Goal: Communication & Community: Answer question/provide support

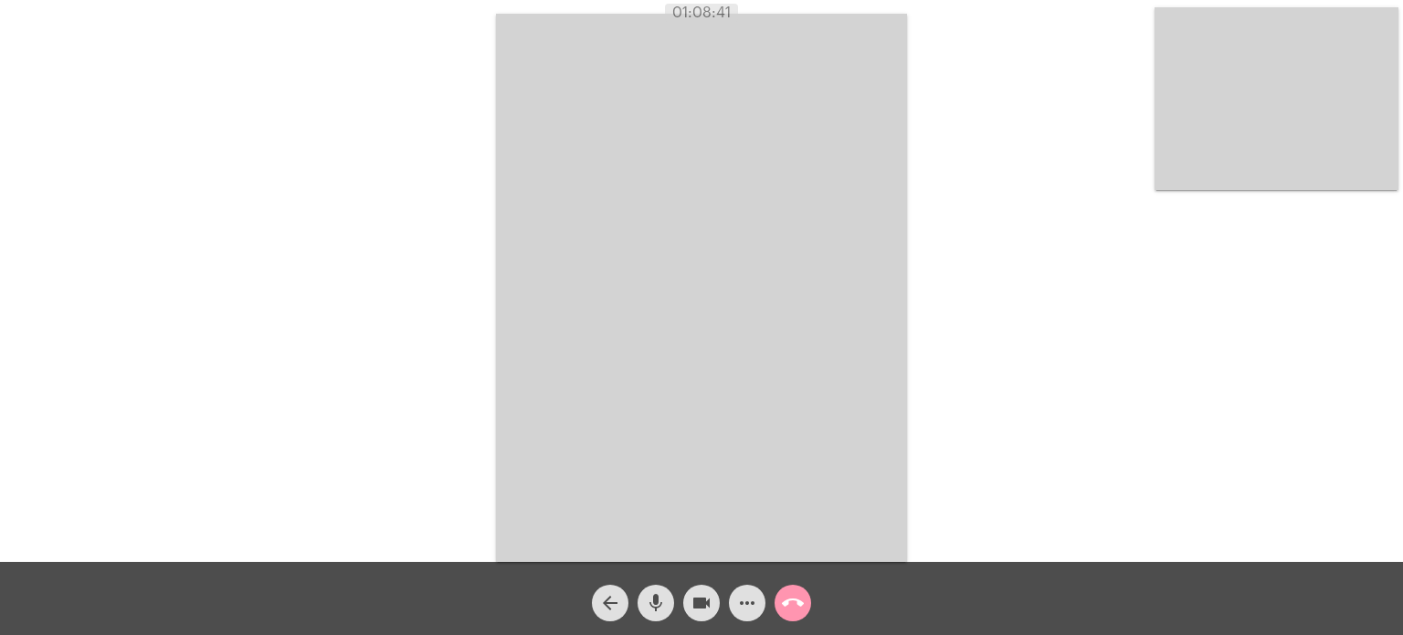
click at [804, 598] on button "call_end" at bounding box center [793, 603] width 37 height 37
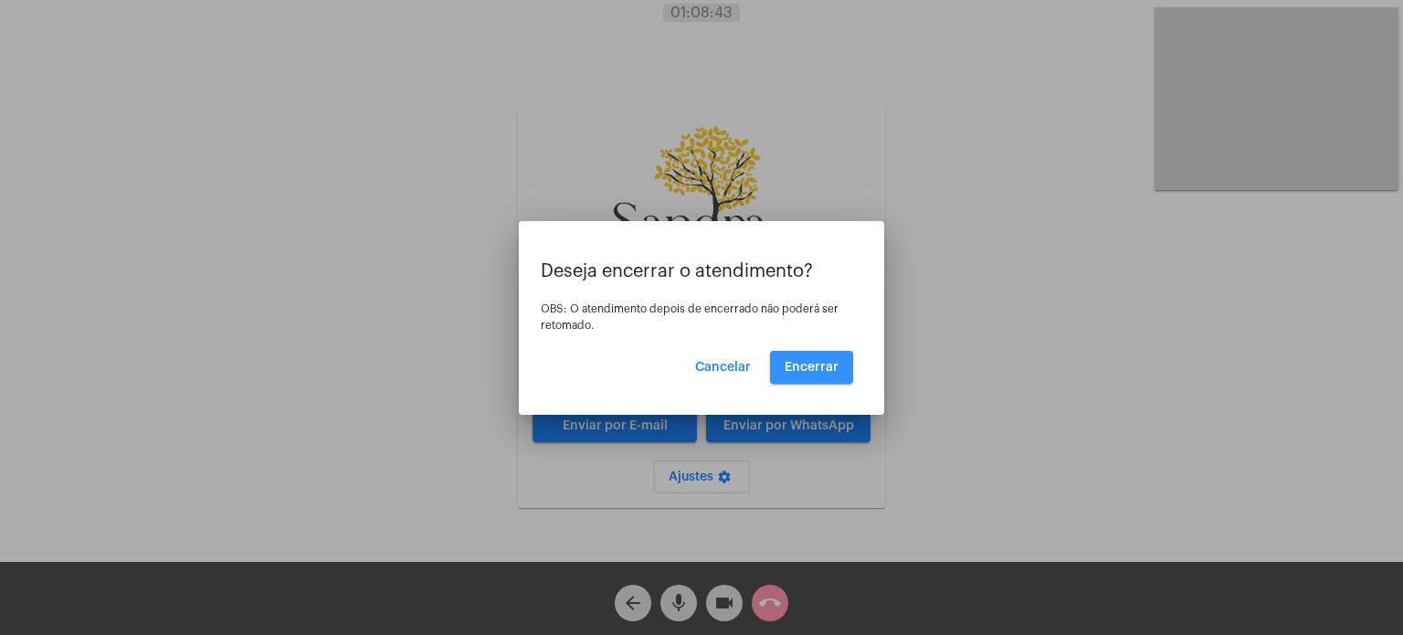
click at [826, 366] on span "Encerrar" at bounding box center [812, 367] width 54 height 13
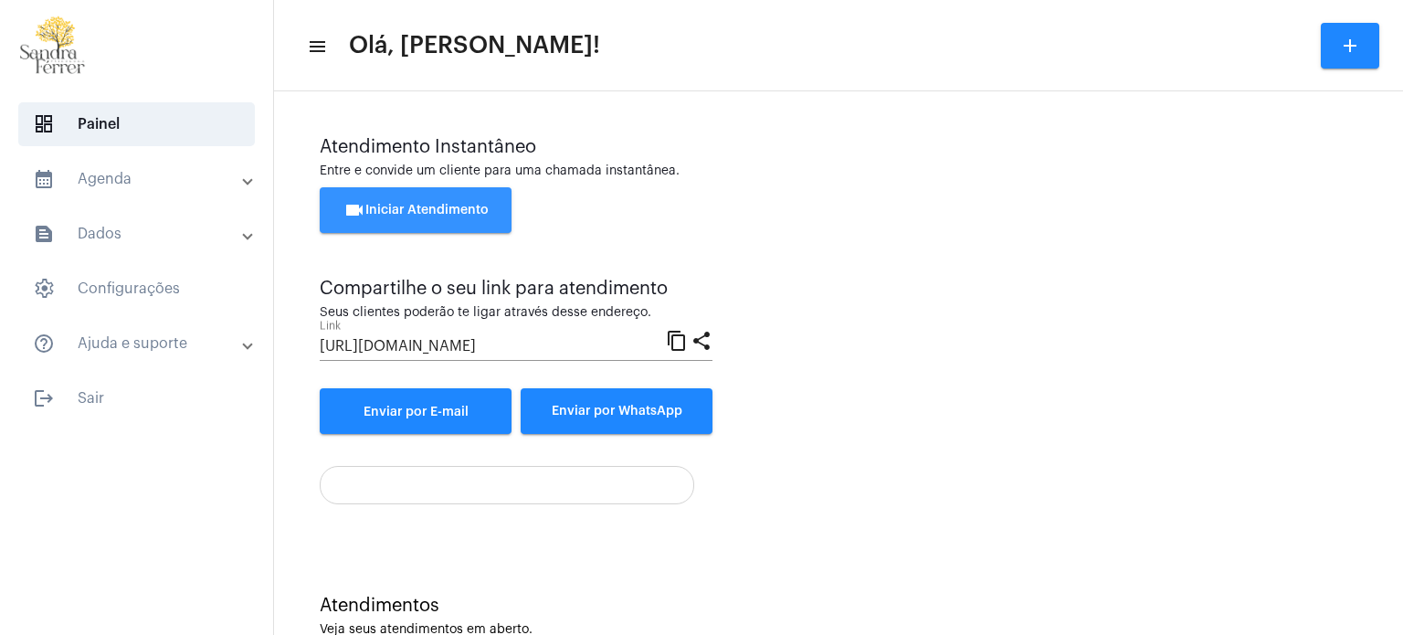
click at [447, 211] on span "videocam Iniciar Atendimento" at bounding box center [416, 210] width 145 height 13
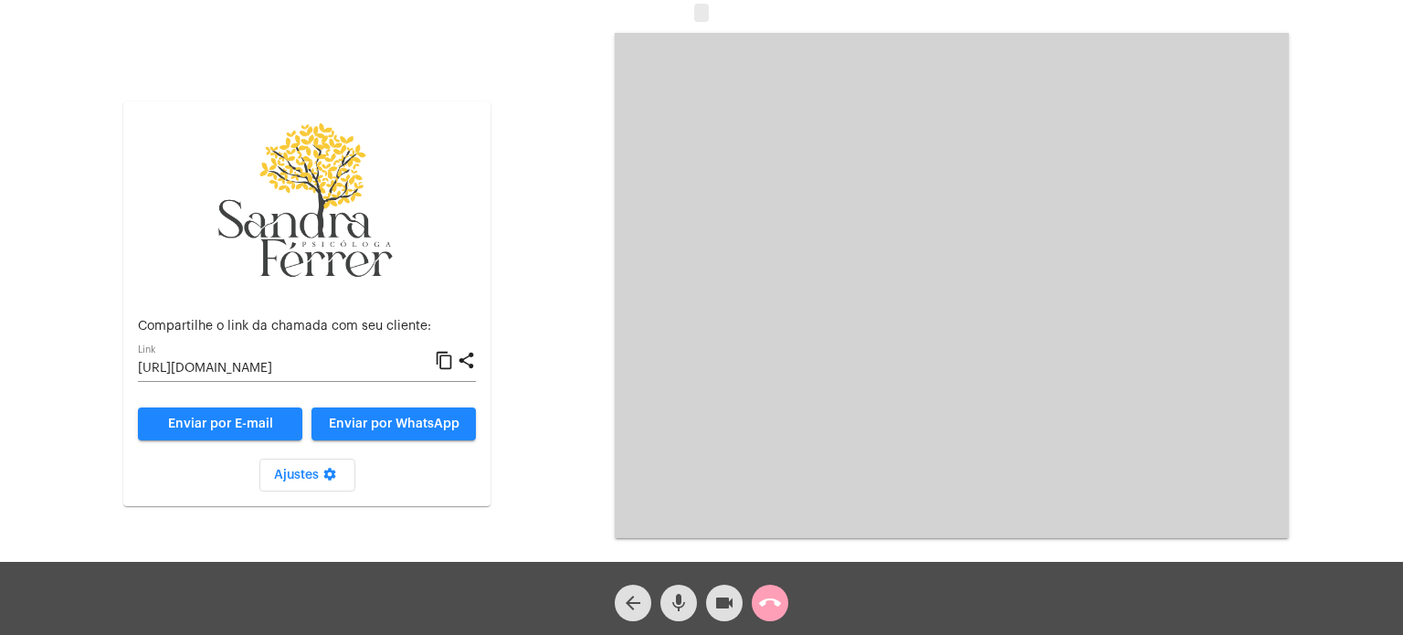
click at [769, 600] on mat-icon "call_end" at bounding box center [770, 603] width 22 height 22
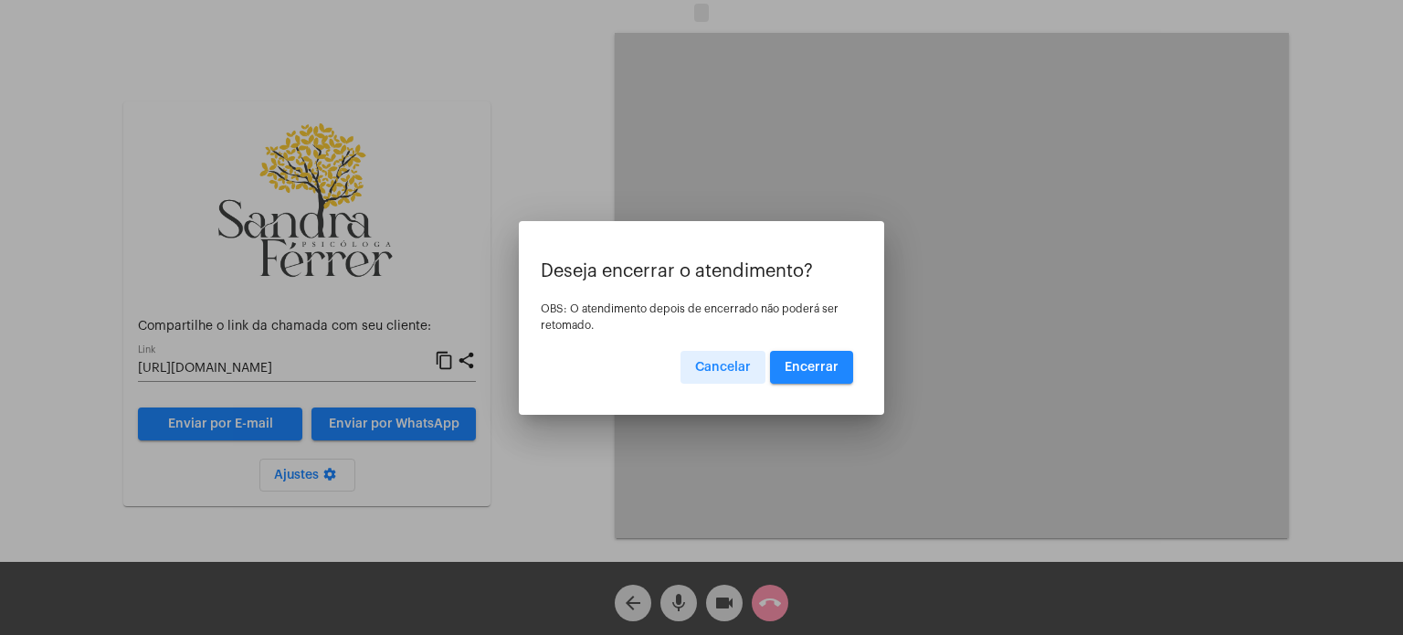
click at [825, 365] on span "Encerrar" at bounding box center [812, 367] width 54 height 13
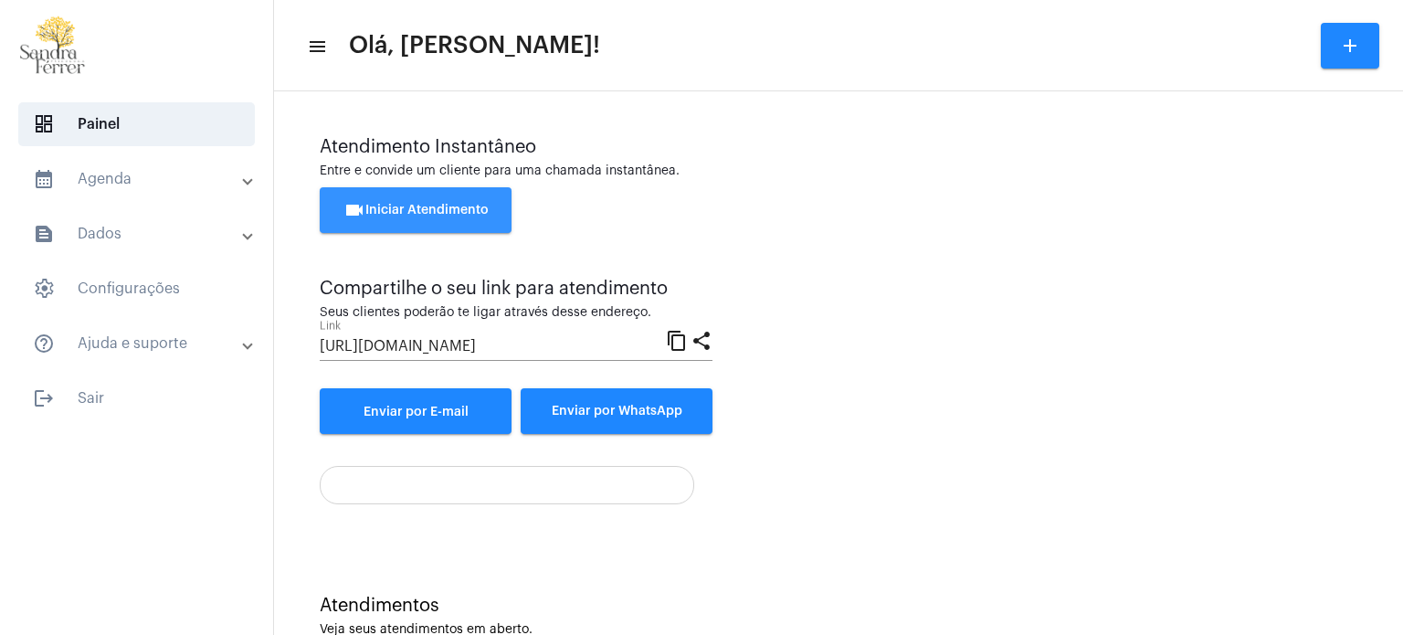
click at [481, 206] on span "videocam Iniciar Atendimento" at bounding box center [416, 210] width 145 height 13
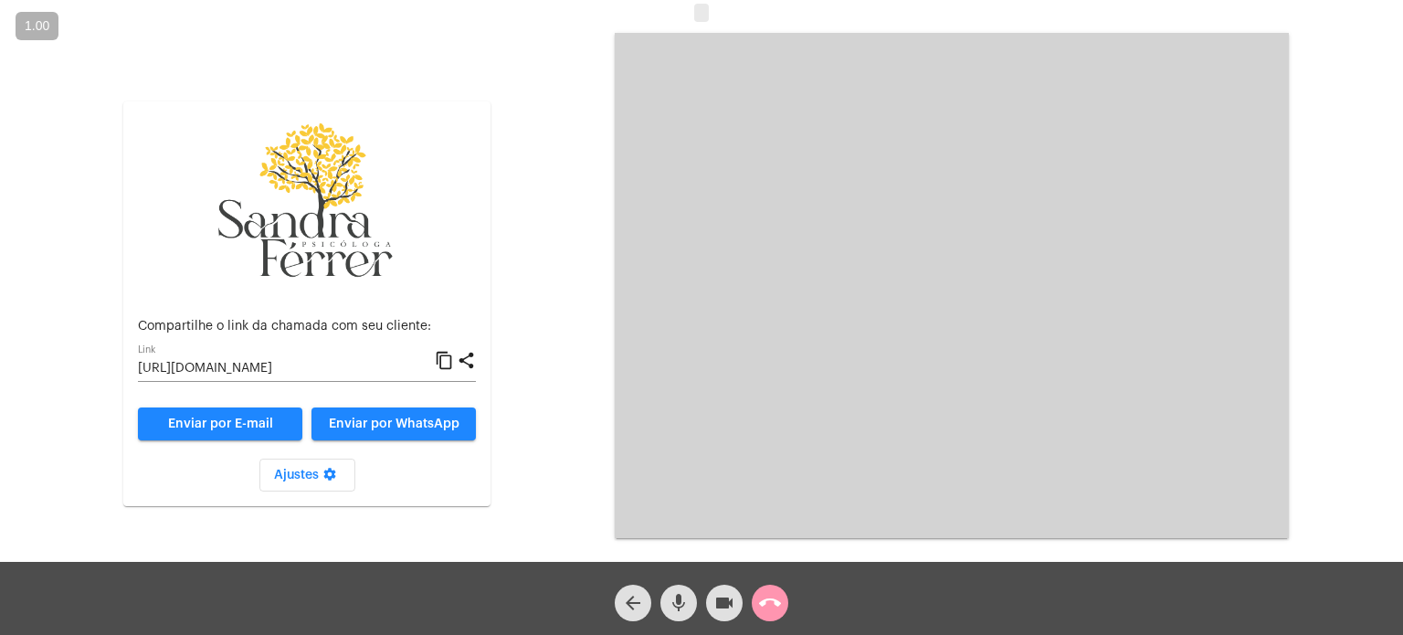
click at [445, 365] on mat-icon "content_copy" at bounding box center [444, 361] width 19 height 22
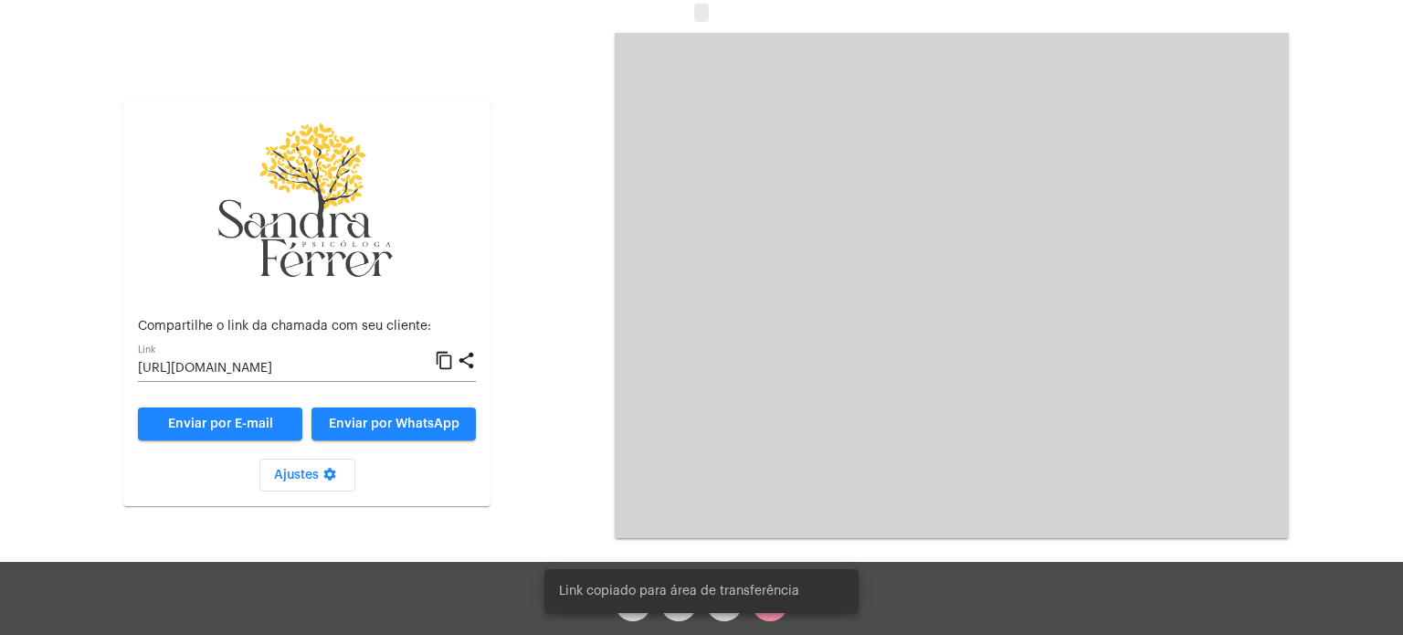
click at [445, 365] on mat-icon "content_copy" at bounding box center [444, 361] width 19 height 22
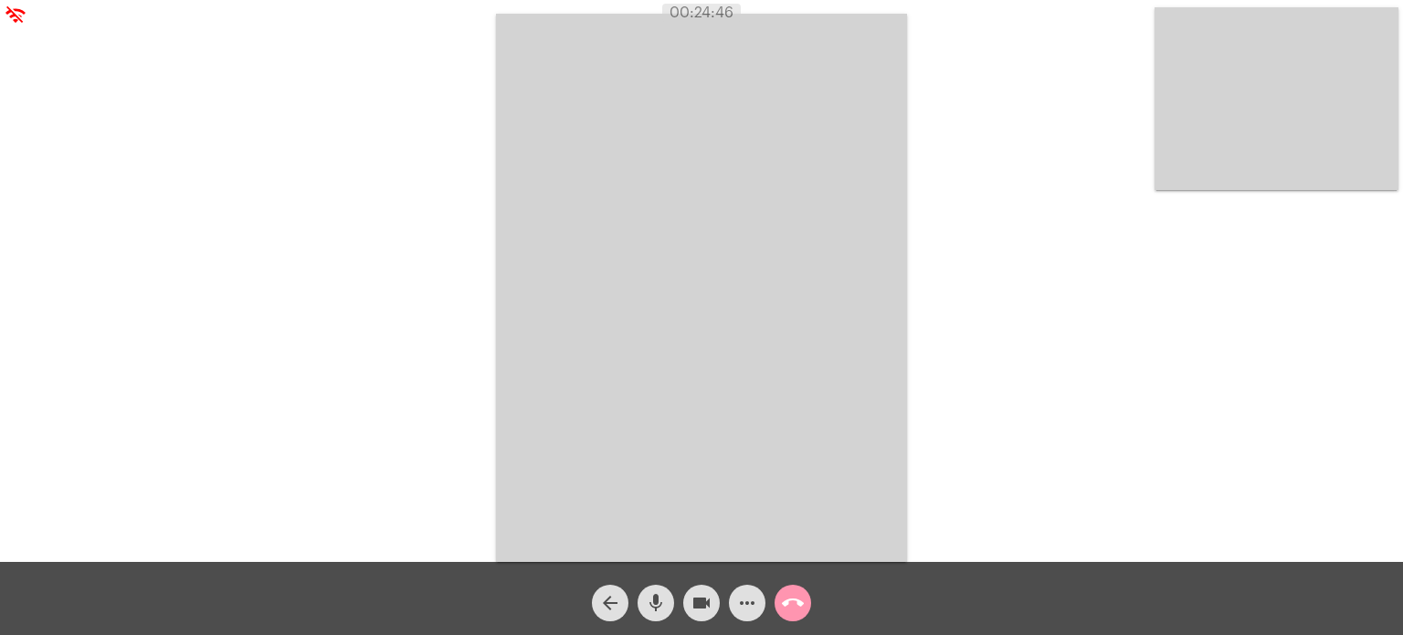
click at [1039, 82] on div "Acessando Câmera e Microfone..." at bounding box center [702, 286] width 1400 height 562
click at [1071, 140] on div "Acessando Câmera e Microfone..." at bounding box center [702, 286] width 1400 height 562
click at [1010, 123] on div "Acessando Câmera e Microfone..." at bounding box center [702, 286] width 1400 height 562
click at [979, 226] on div "Acessando Câmera e Microfone..." at bounding box center [702, 286] width 1400 height 562
click at [789, 597] on mat-icon "call_end" at bounding box center [793, 603] width 22 height 22
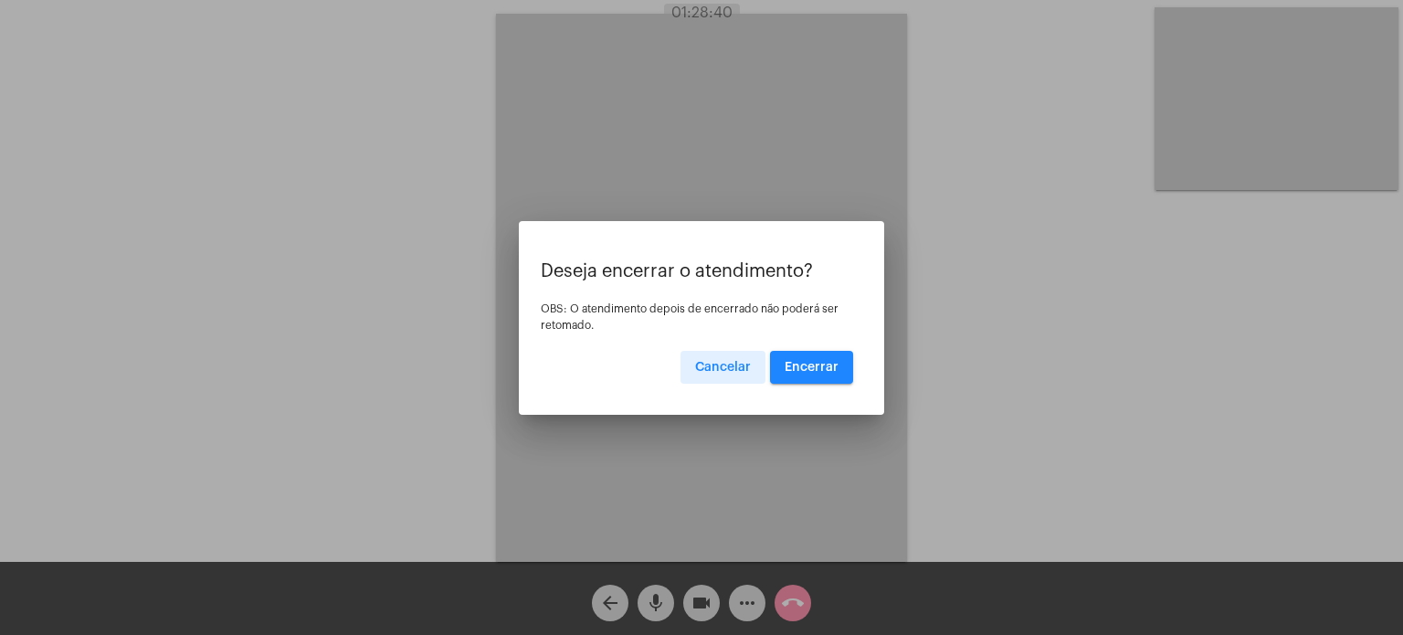
click at [846, 368] on button "Encerrar" at bounding box center [811, 367] width 83 height 33
